Goal: Task Accomplishment & Management: Manage account settings

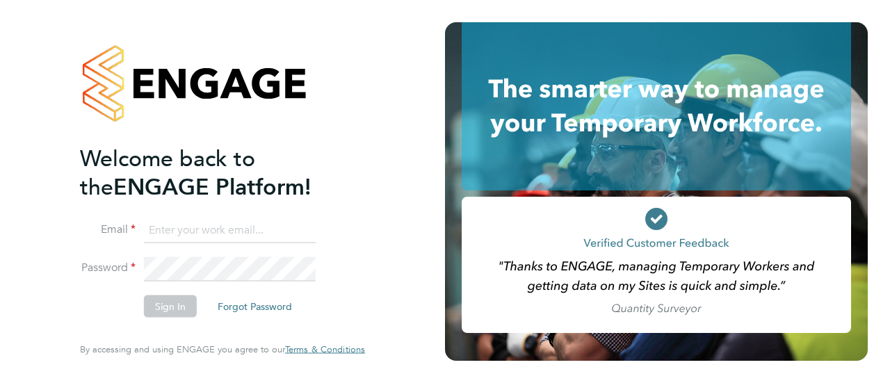
click at [231, 231] on input at bounding box center [230, 230] width 172 height 25
type input "George.king@vistry.co.uk"
click at [168, 309] on button "Sign In" at bounding box center [170, 306] width 53 height 22
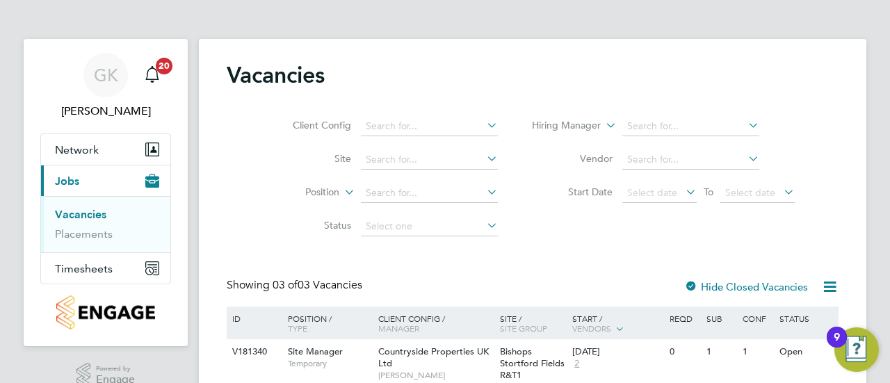
click at [833, 230] on div "Client Config Site Position Status Hiring Manager Vendor Start Date Select date…" at bounding box center [533, 173] width 612 height 140
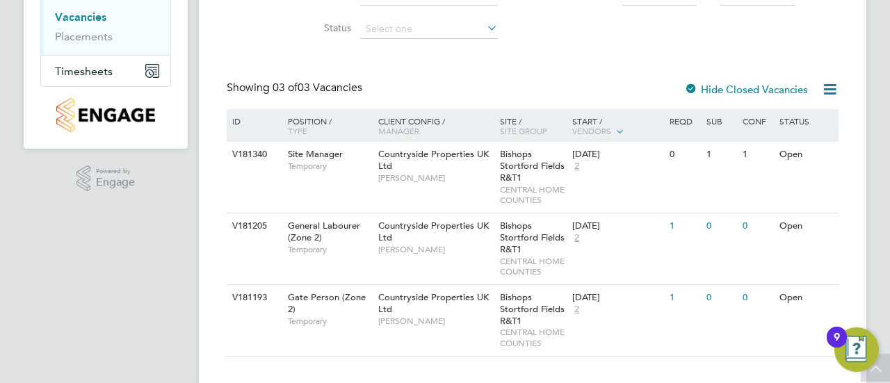
scroll to position [220, 0]
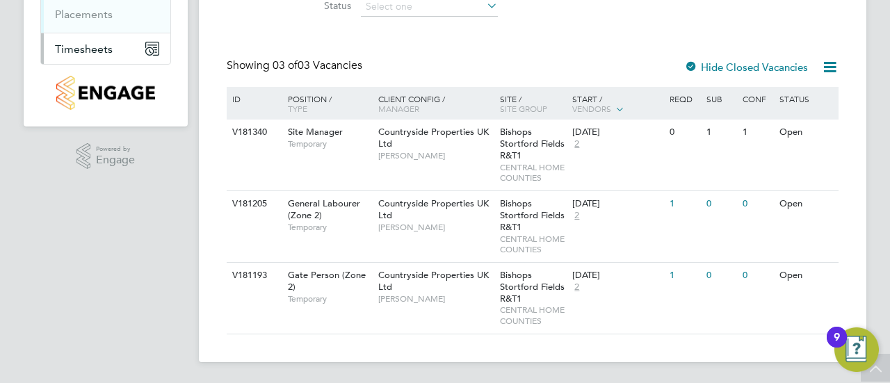
click at [88, 45] on span "Timesheets" at bounding box center [84, 48] width 58 height 13
click at [89, 26] on link "Timesheets" at bounding box center [84, 25] width 58 height 13
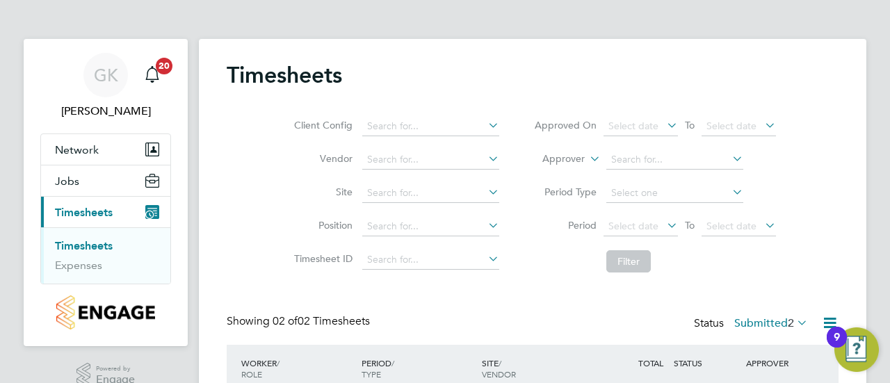
scroll to position [35, 120]
click at [824, 263] on div "Client Config Vendor Site Position Timesheet ID Approved On Select date To Sele…" at bounding box center [533, 191] width 612 height 177
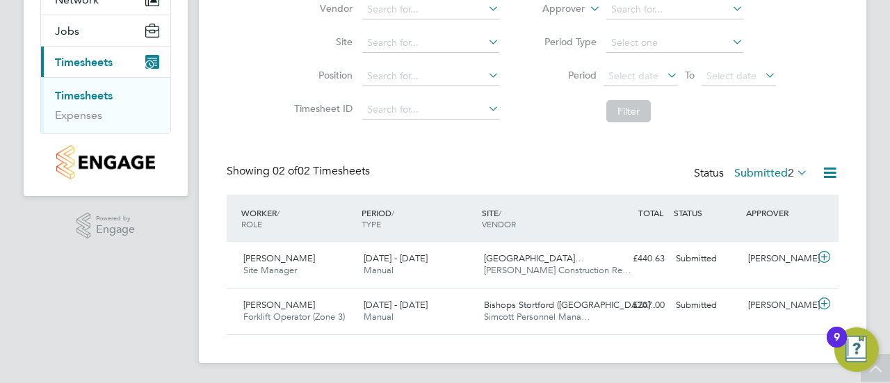
scroll to position [151, 0]
click at [257, 255] on span "Alex Lawrence" at bounding box center [279, 258] width 72 height 12
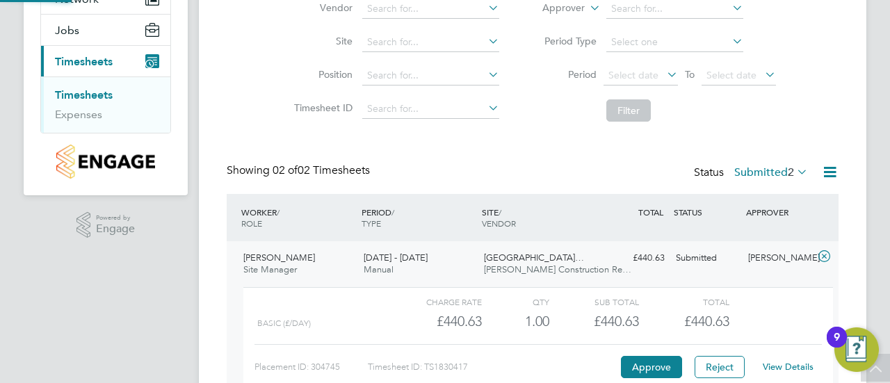
scroll to position [24, 136]
click at [658, 363] on button "Approve" at bounding box center [651, 367] width 61 height 22
click at [872, 181] on div "GK George King Notifications 20 Applications: Network Team Members Sites Jobs V…" at bounding box center [445, 180] width 890 height 663
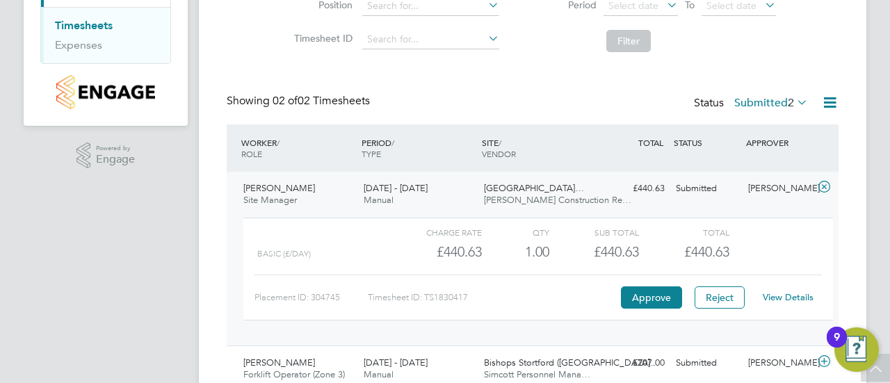
scroll to position [278, 0]
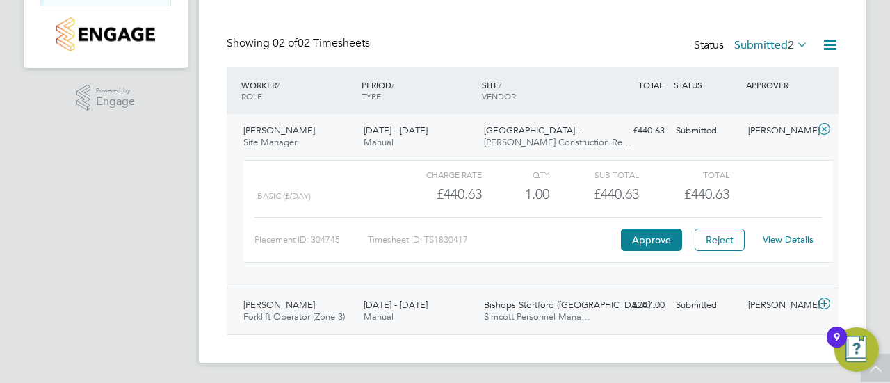
click at [824, 299] on icon at bounding box center [823, 303] width 17 height 11
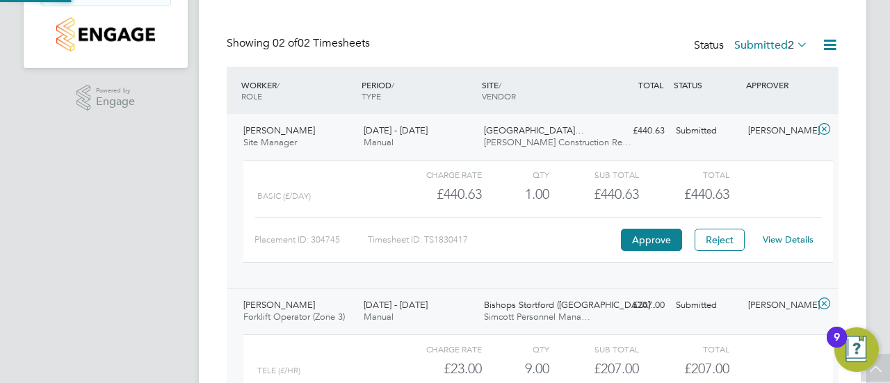
scroll to position [24, 136]
click at [781, 349] on div "Charge rate QTY Sub Total Total" at bounding box center [537, 349] width 589 height 17
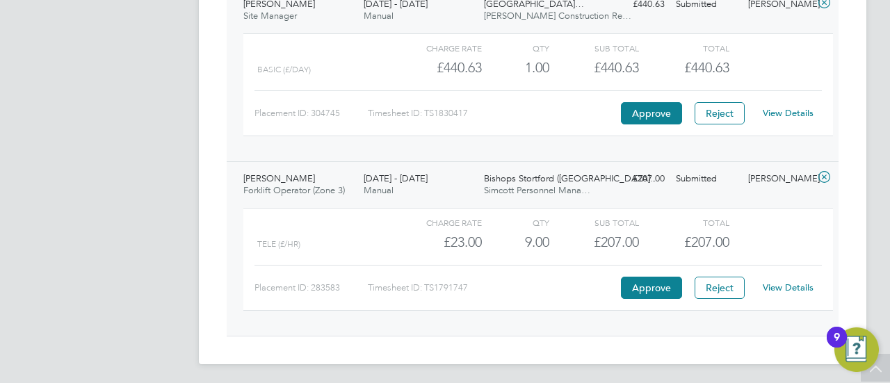
scroll to position [406, 0]
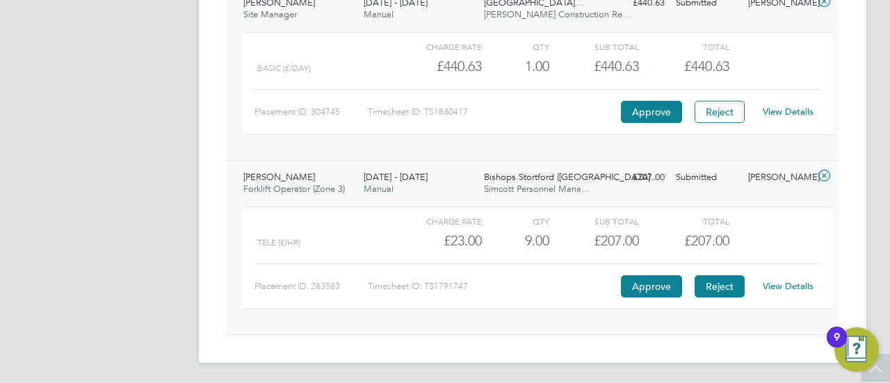
click at [726, 283] on button "Reject" at bounding box center [719, 286] width 50 height 22
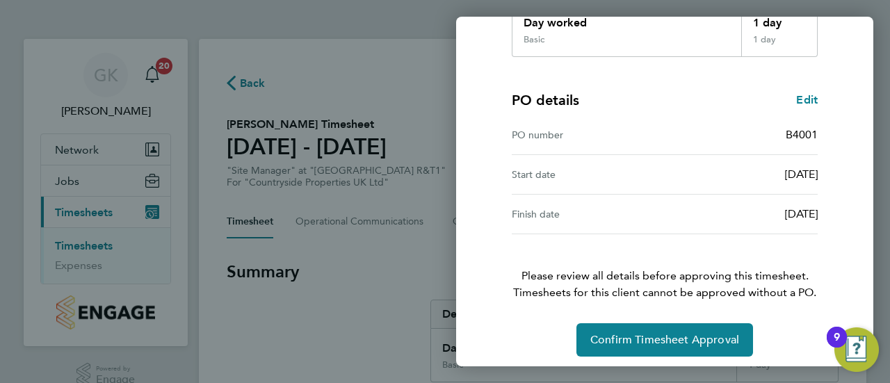
scroll to position [281, 0]
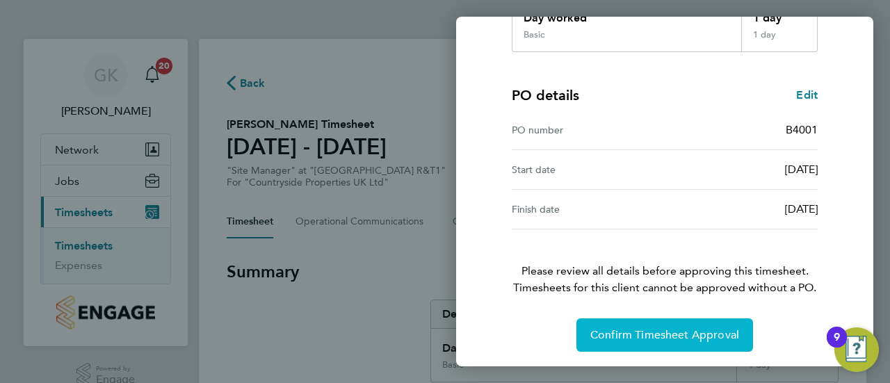
click at [659, 330] on span "Confirm Timesheet Approval" at bounding box center [664, 335] width 149 height 14
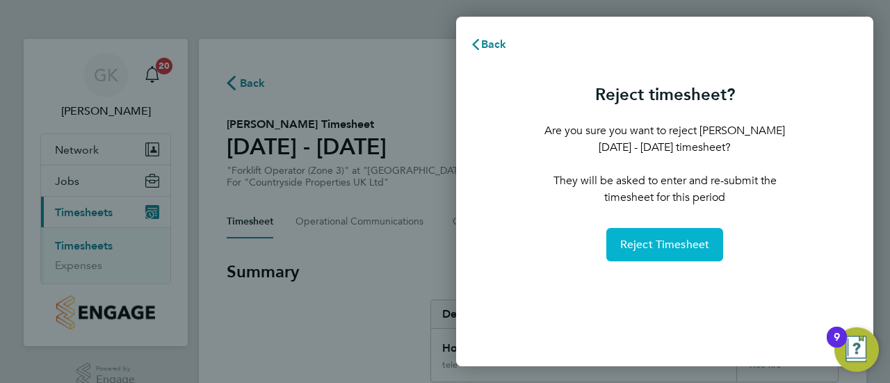
click at [692, 250] on span "Reject Timesheet" at bounding box center [665, 245] width 90 height 14
